Goal: Book appointment/travel/reservation

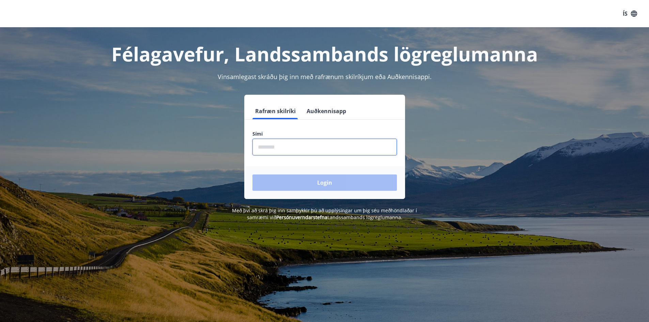
click at [314, 146] on input "phone" at bounding box center [325, 147] width 145 height 17
type input "********"
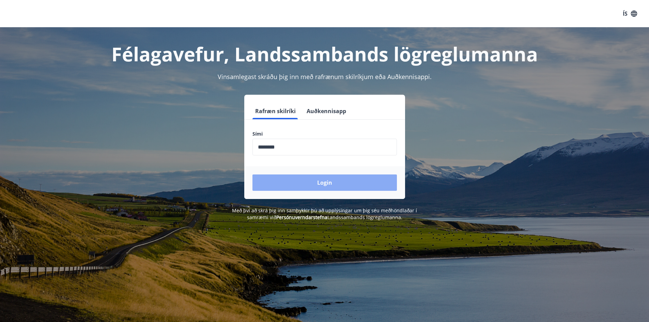
click at [320, 182] on button "Login" at bounding box center [325, 183] width 145 height 16
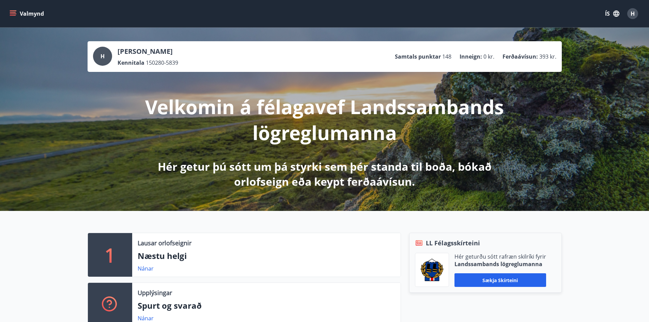
click at [15, 13] on icon "menu" at bounding box center [13, 13] width 7 height 7
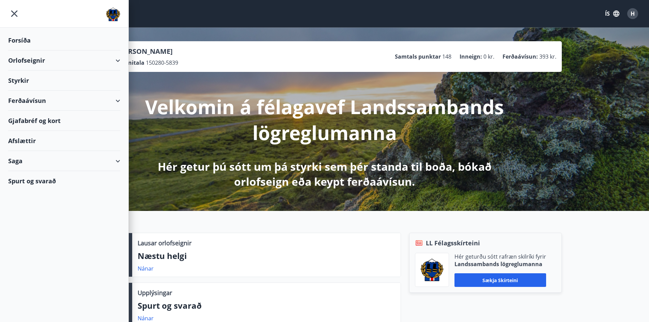
click at [119, 62] on div "Orlofseignir" at bounding box center [64, 60] width 128 height 20
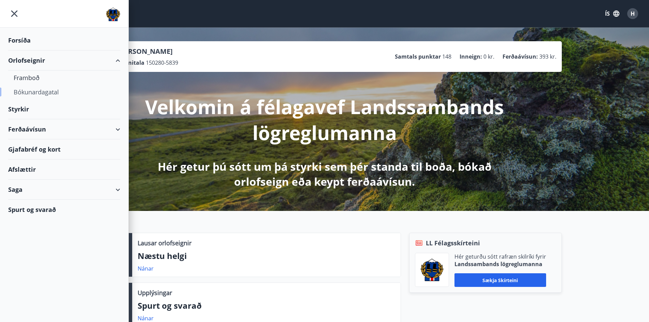
click at [43, 91] on div "Bókunardagatal" at bounding box center [64, 92] width 101 height 14
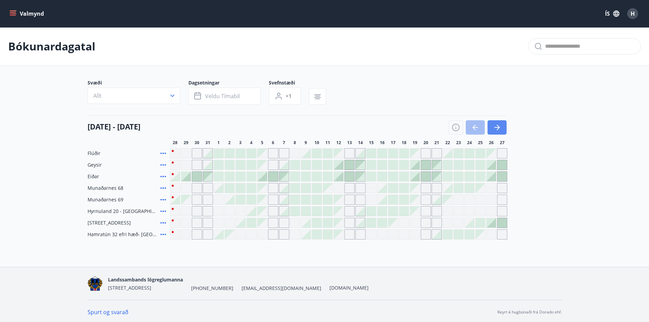
click at [499, 128] on icon "button" at bounding box center [498, 127] width 3 height 5
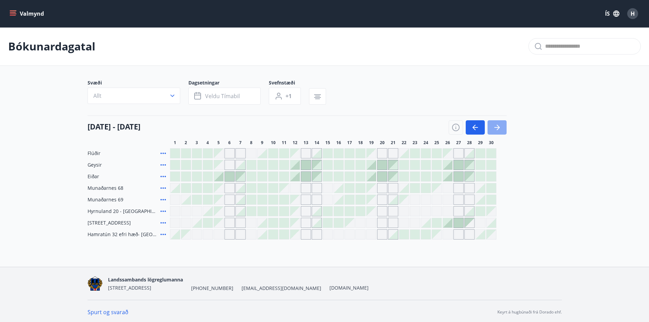
click at [500, 125] on icon "button" at bounding box center [497, 127] width 8 height 8
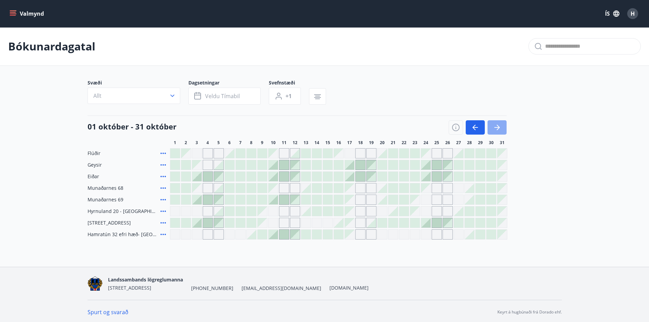
click at [500, 126] on icon "button" at bounding box center [497, 127] width 8 height 8
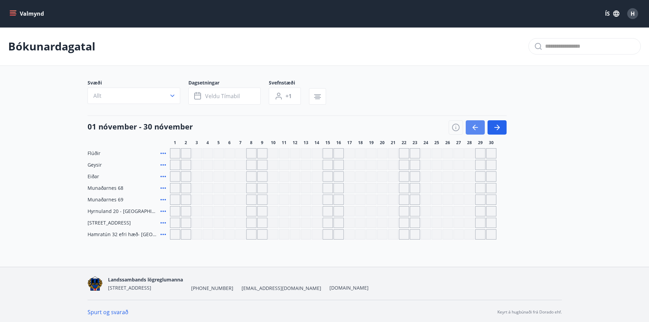
click at [478, 127] on icon "button" at bounding box center [475, 127] width 5 height 1
